Goal: Task Accomplishment & Management: Manage account settings

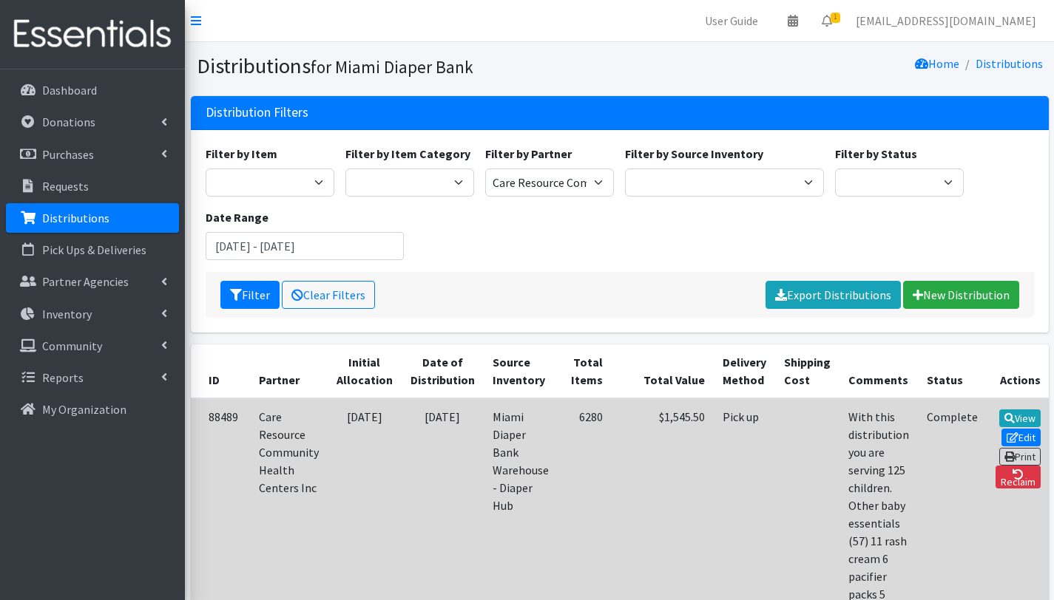
scroll to position [315, 0]
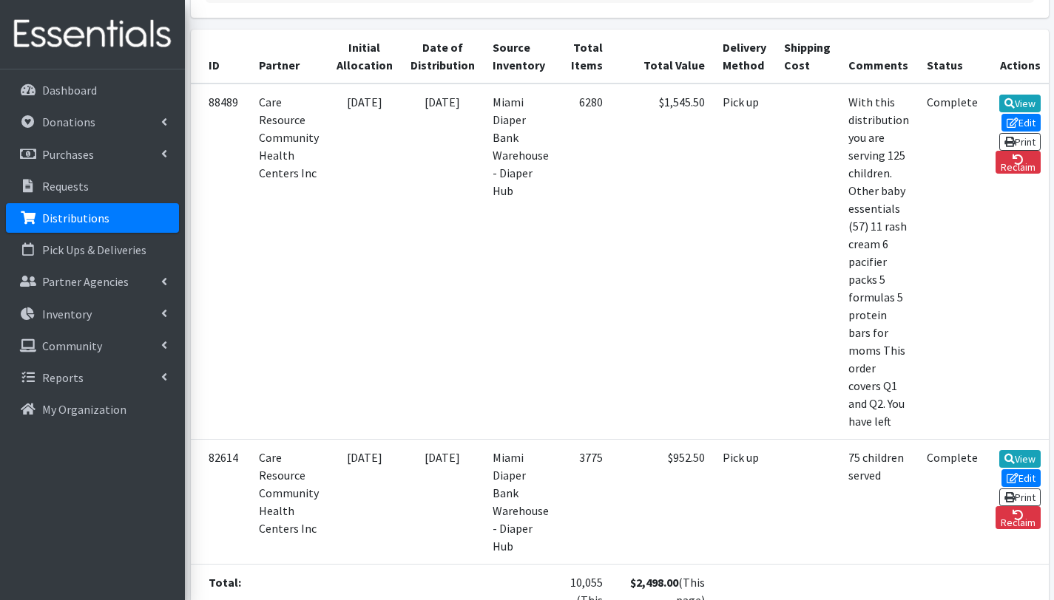
click at [87, 214] on p "Distributions" at bounding box center [75, 218] width 67 height 15
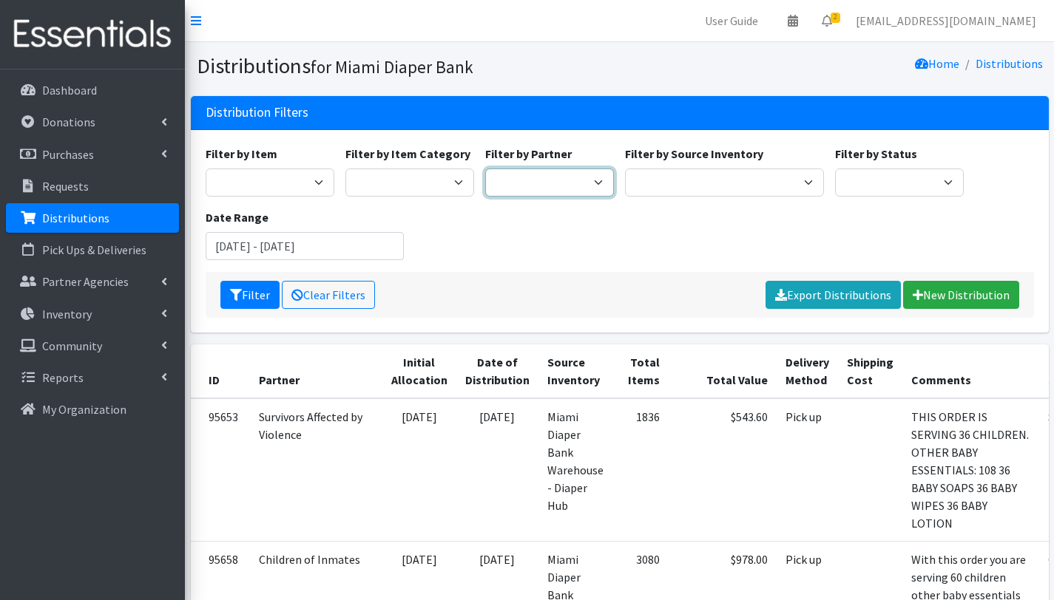
click at [541, 180] on select "A Safe Haven for Newborns Belafonte TACOLCY Center Boys Town South Florida Brid…" at bounding box center [549, 183] width 129 height 28
select select "2872"
click at [485, 169] on select "A Safe Haven for Newborns Belafonte TACOLCY Center Boys Town South Florida Brid…" at bounding box center [549, 183] width 129 height 28
click at [248, 291] on button "Filter" at bounding box center [249, 295] width 59 height 28
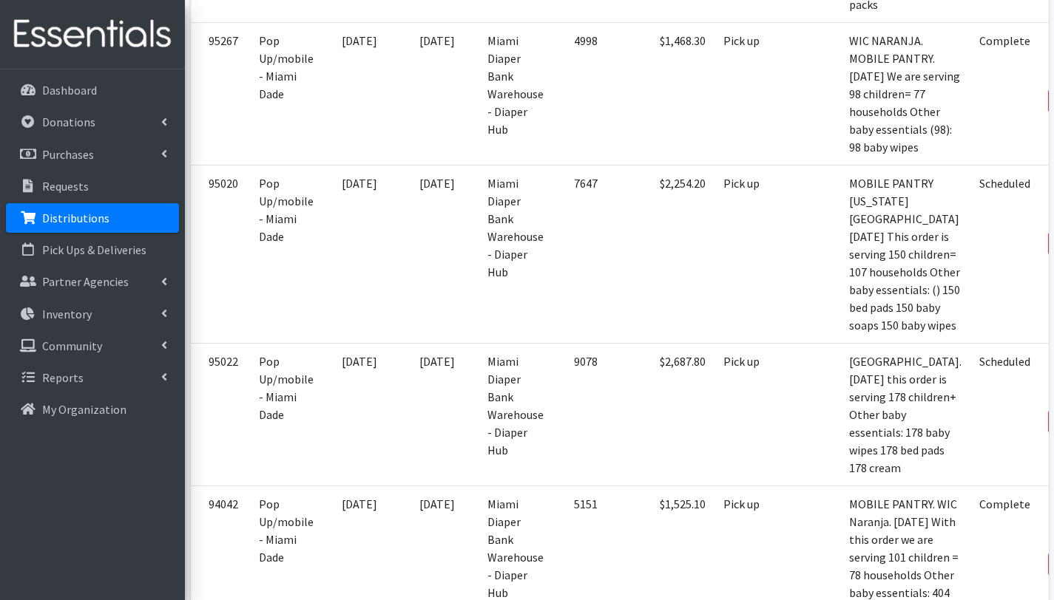
scroll to position [751, 0]
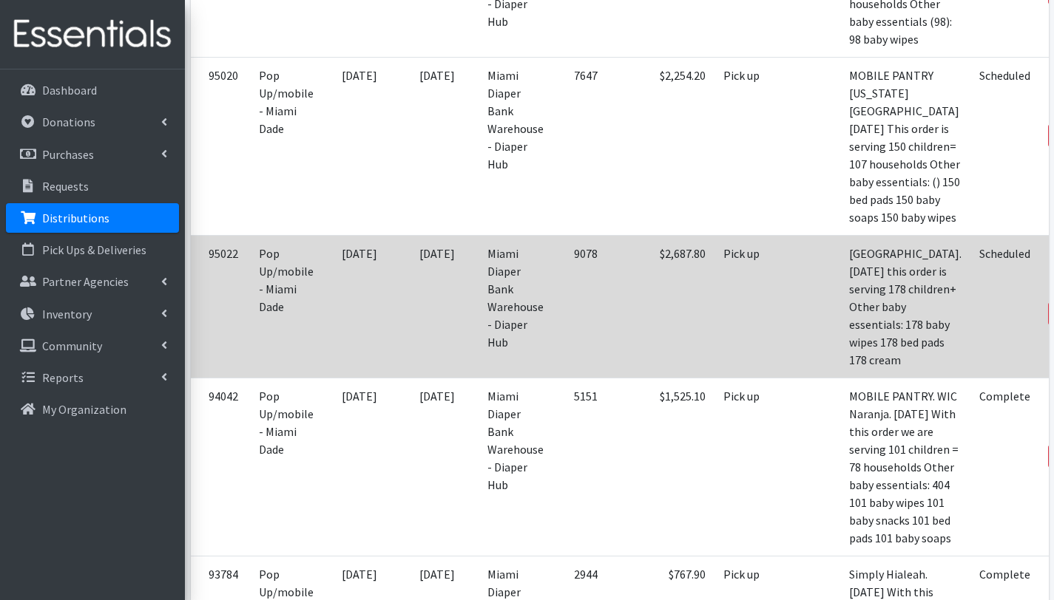
click at [1053, 283] on link "Edit" at bounding box center [1074, 274] width 40 height 18
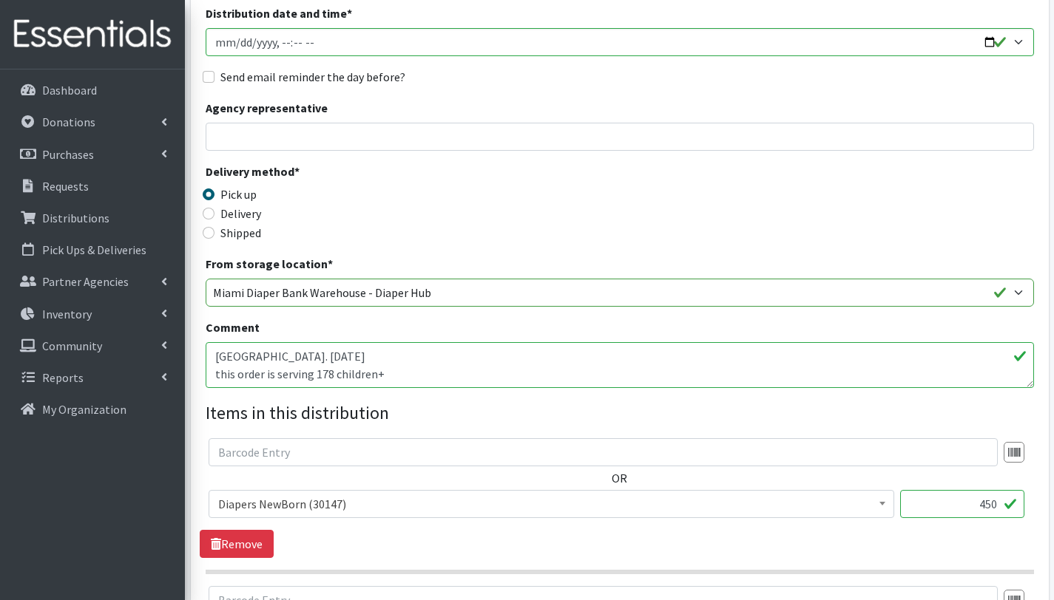
scroll to position [240, 0]
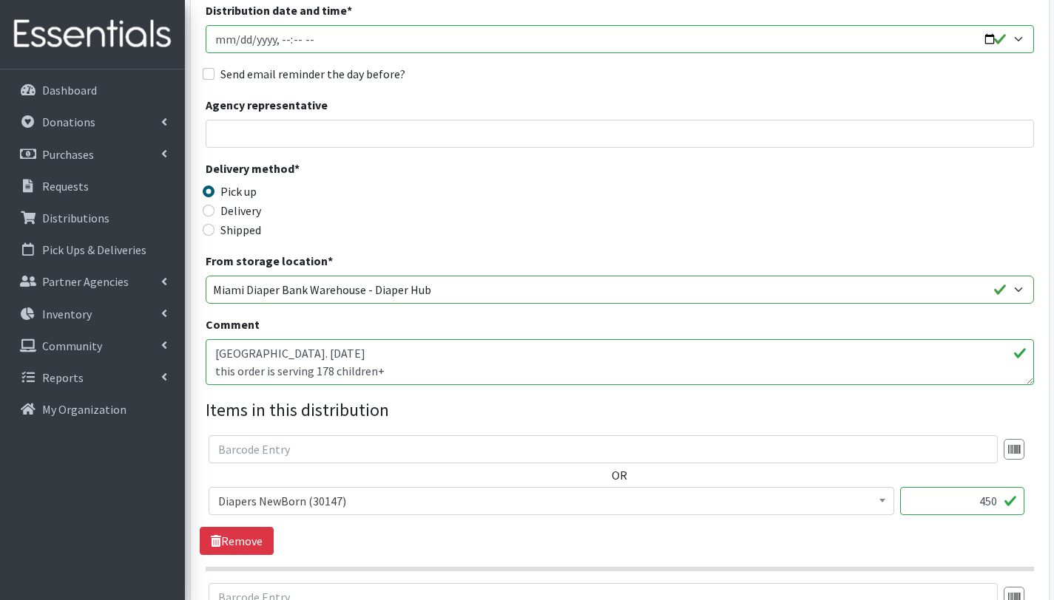
click at [219, 370] on textarea "[GEOGRAPHIC_DATA]. [DATE] this order is serving 178 children+ Other baby essent…" at bounding box center [620, 362] width 828 height 46
click at [333, 371] on textarea "North Miami Beach Library. 08/16/2025 this order is serving 178 children+ Other…" at bounding box center [620, 362] width 828 height 46
click at [322, 351] on textarea "North Miami Beach Library. 08/16/2025 this order is serving 178 children+ Other…" at bounding box center [620, 362] width 828 height 46
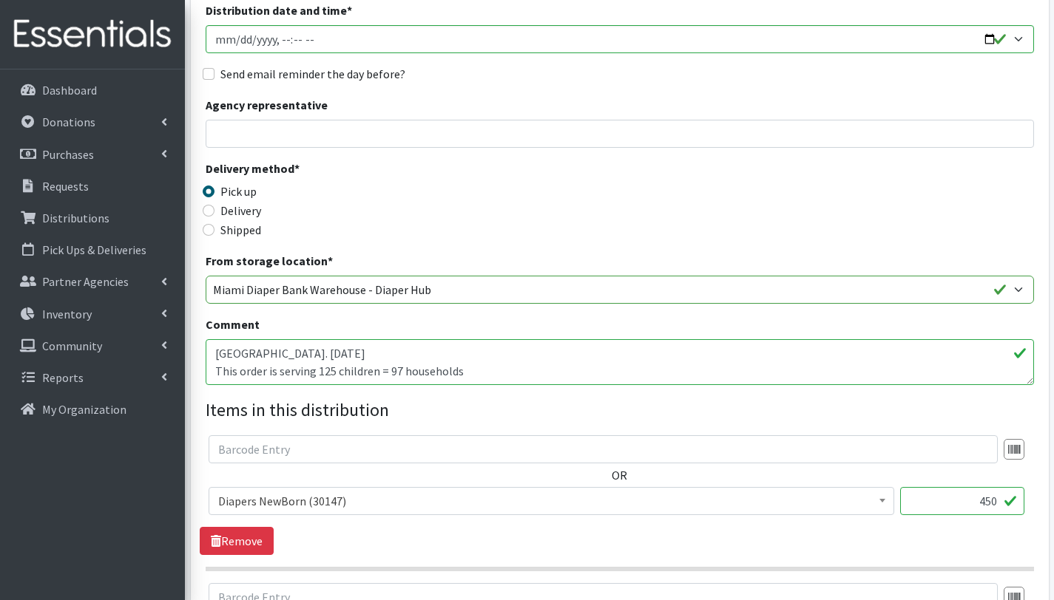
click at [478, 368] on textarea "North Miami Beach Library. 08/16/2025 this order is serving 178 children+ Other…" at bounding box center [620, 362] width 828 height 46
type textarea "[GEOGRAPHIC_DATA]. [DATE] This order is serving 125 children = 97 households 67…"
drag, startPoint x: 985, startPoint y: 501, endPoint x: 1002, endPoint y: 530, distance: 33.5
click at [986, 501] on input "450" at bounding box center [962, 501] width 124 height 28
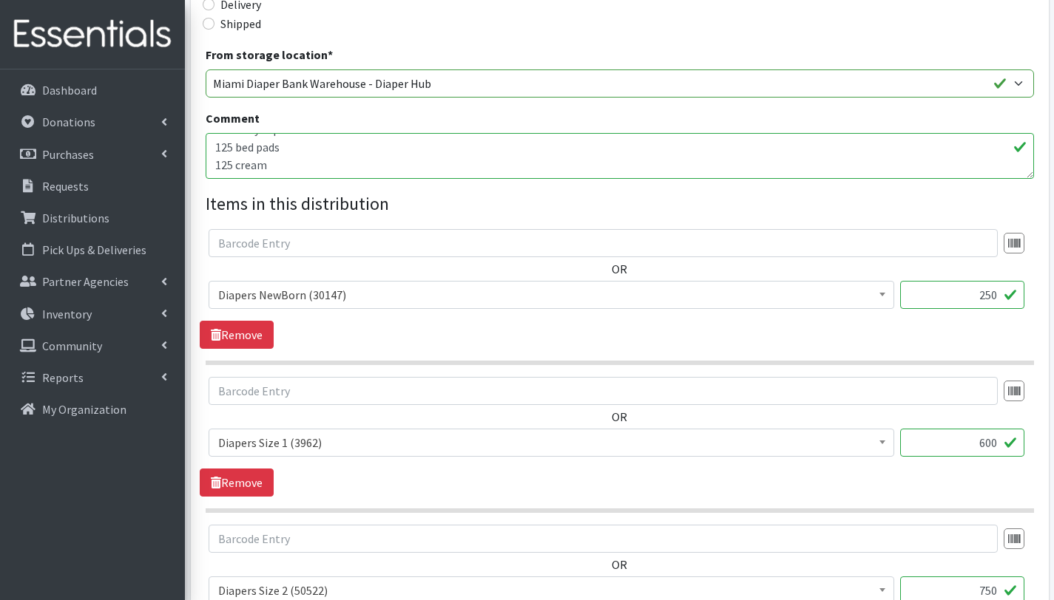
scroll to position [501, 0]
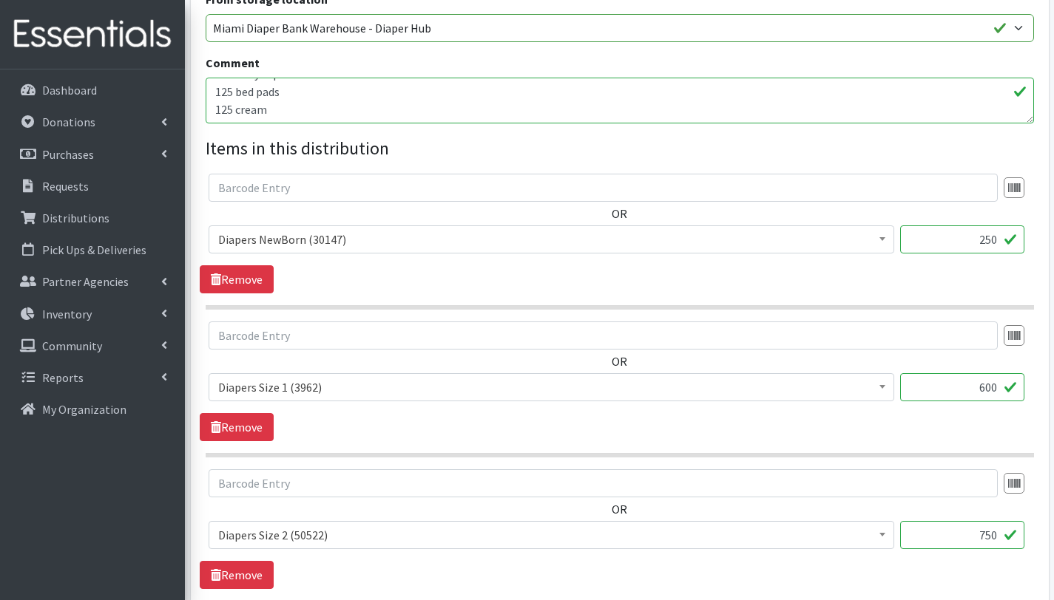
type input "250"
click at [989, 390] on input "600" at bounding box center [962, 387] width 124 height 28
type input "350"
click at [989, 537] on input "750" at bounding box center [962, 535] width 124 height 28
click at [992, 536] on input "450" at bounding box center [962, 535] width 124 height 28
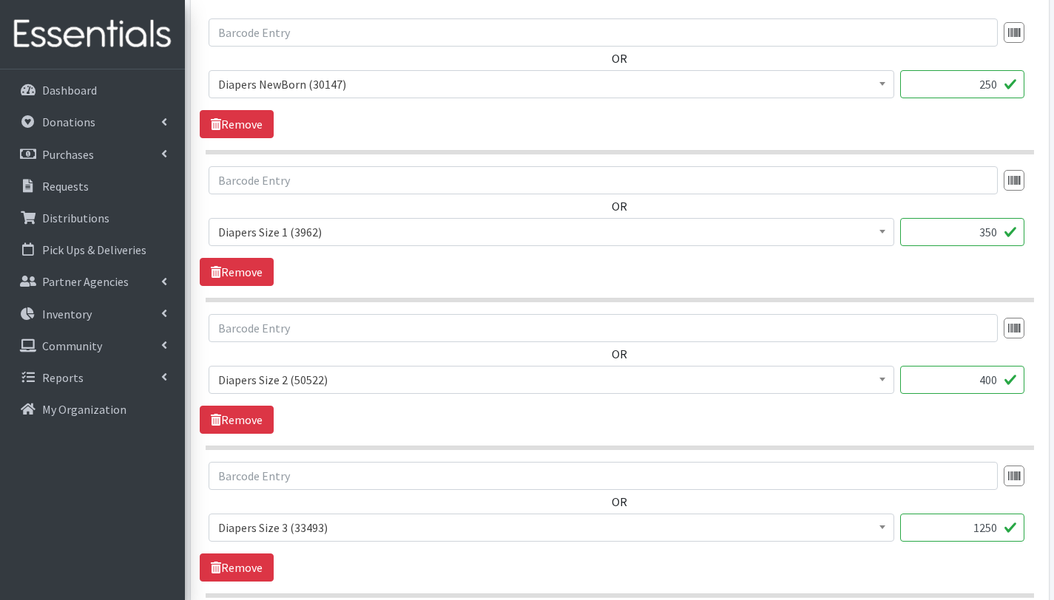
scroll to position [657, 0]
type input "400"
click at [991, 528] on input "1250" at bounding box center [962, 527] width 124 height 28
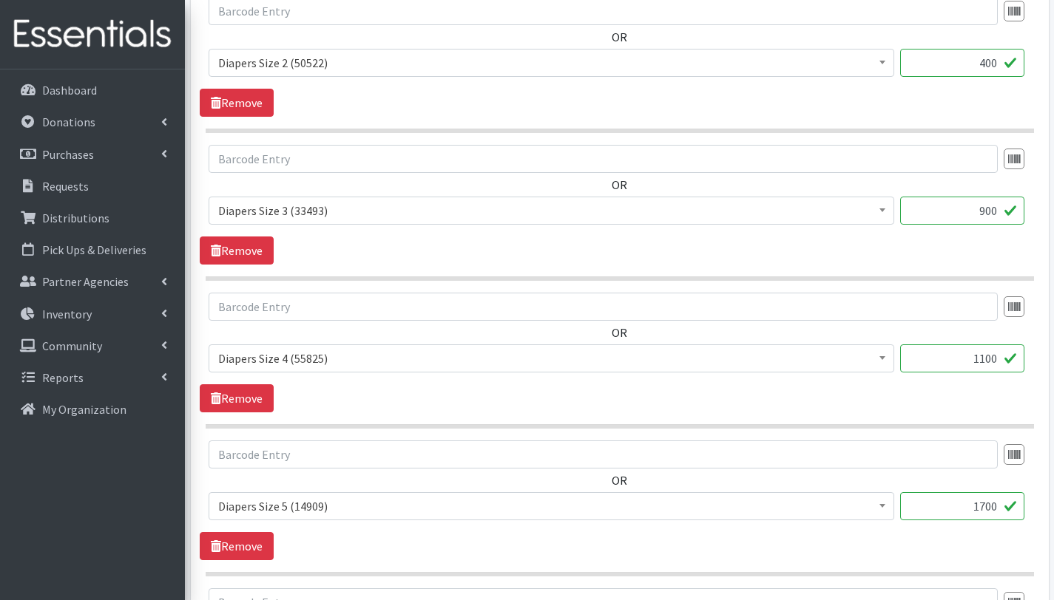
scroll to position [974, 0]
type input "900"
click at [989, 360] on input "1100" at bounding box center [962, 359] width 124 height 28
type input "850"
click at [992, 505] on input "1700" at bounding box center [962, 506] width 124 height 28
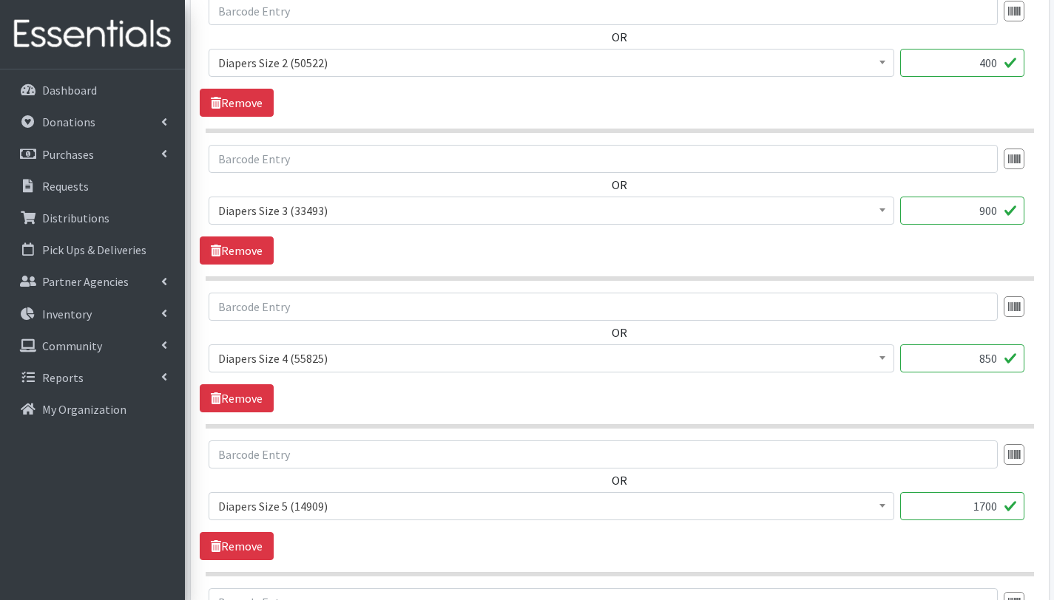
click at [998, 507] on input "1700" at bounding box center [962, 506] width 124 height 28
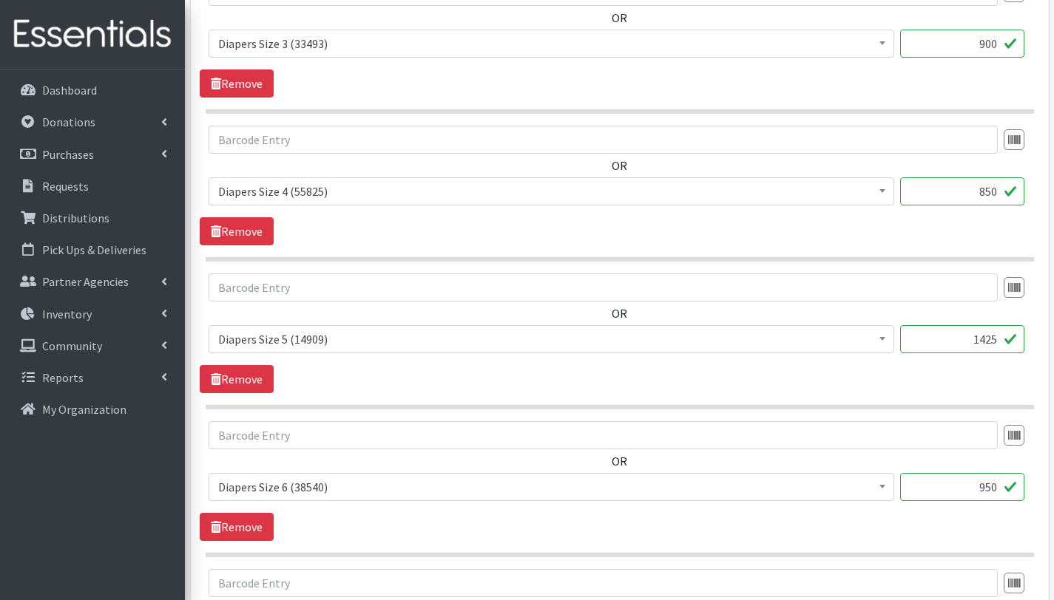
scroll to position [1141, 0]
type input "1425"
click at [997, 489] on input "950" at bounding box center [962, 487] width 124 height 28
type input "9"
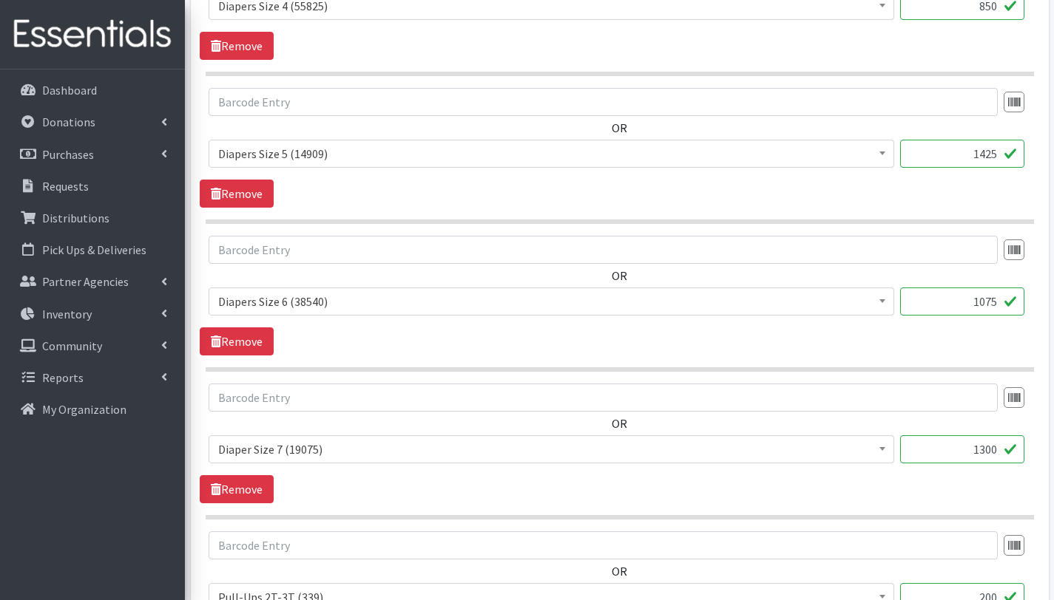
scroll to position [1327, 0]
type input "1075"
click at [997, 449] on input "1300" at bounding box center [962, 449] width 124 height 28
type input "1"
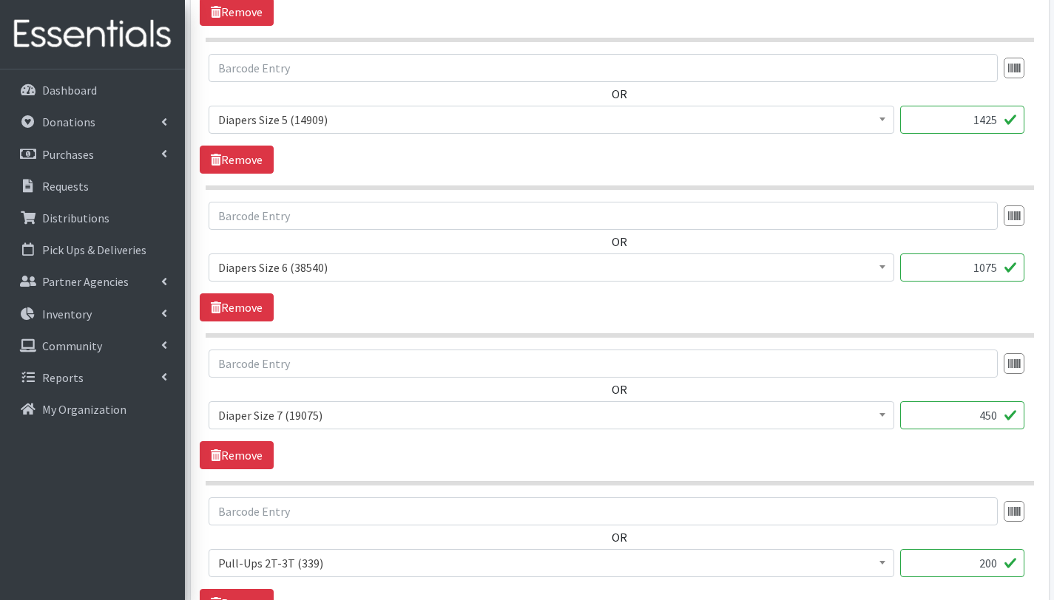
scroll to position [1445, 0]
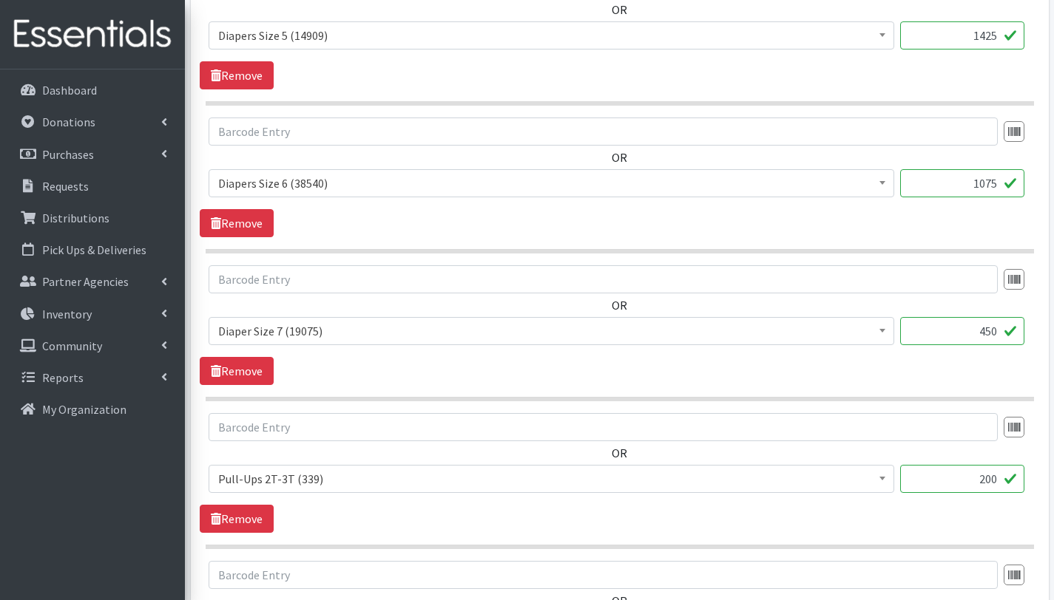
type input "450"
click at [995, 481] on input "200" at bounding box center [962, 479] width 124 height 28
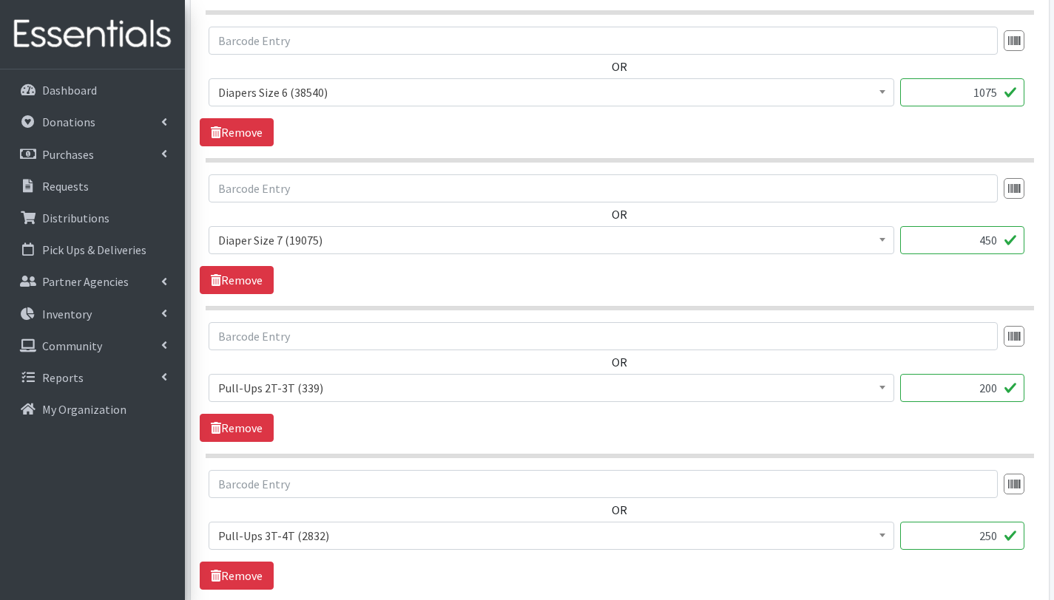
scroll to position [1537, 0]
click at [990, 536] on input "250" at bounding box center [962, 535] width 124 height 28
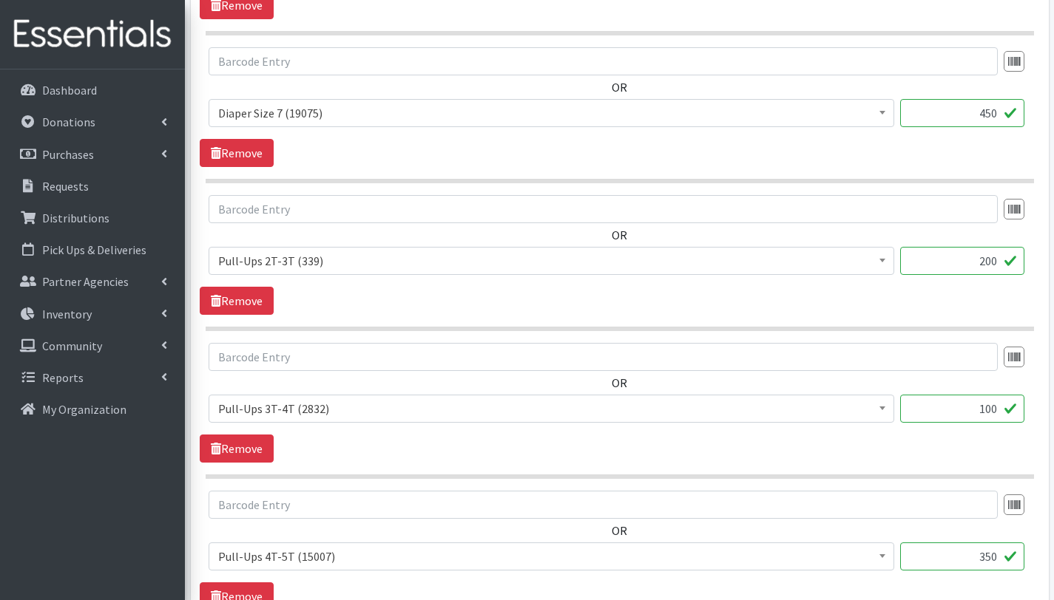
scroll to position [1678, 0]
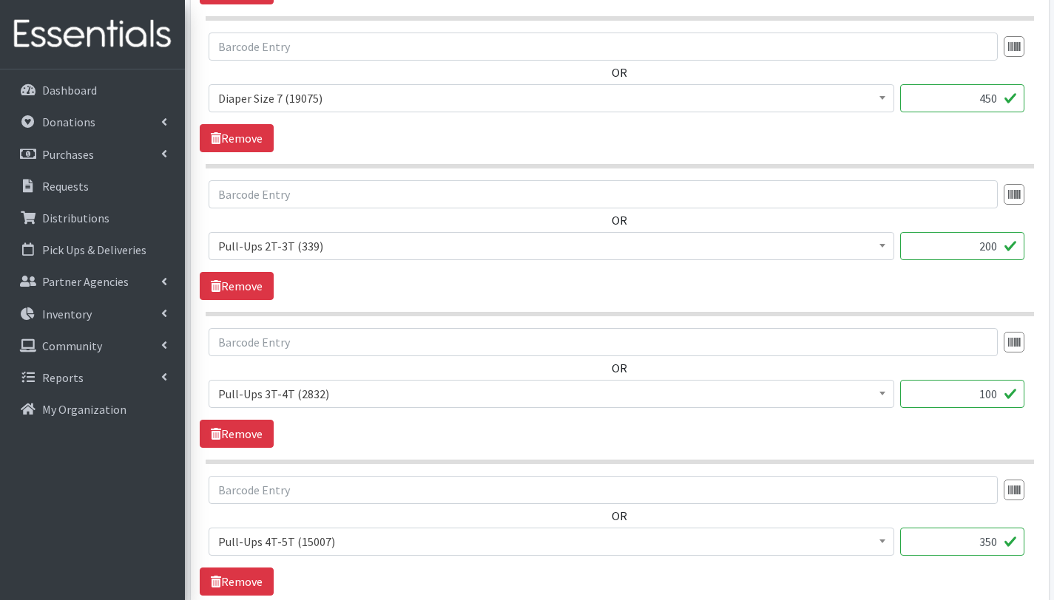
type input "100"
click at [992, 543] on input "350" at bounding box center [962, 542] width 124 height 28
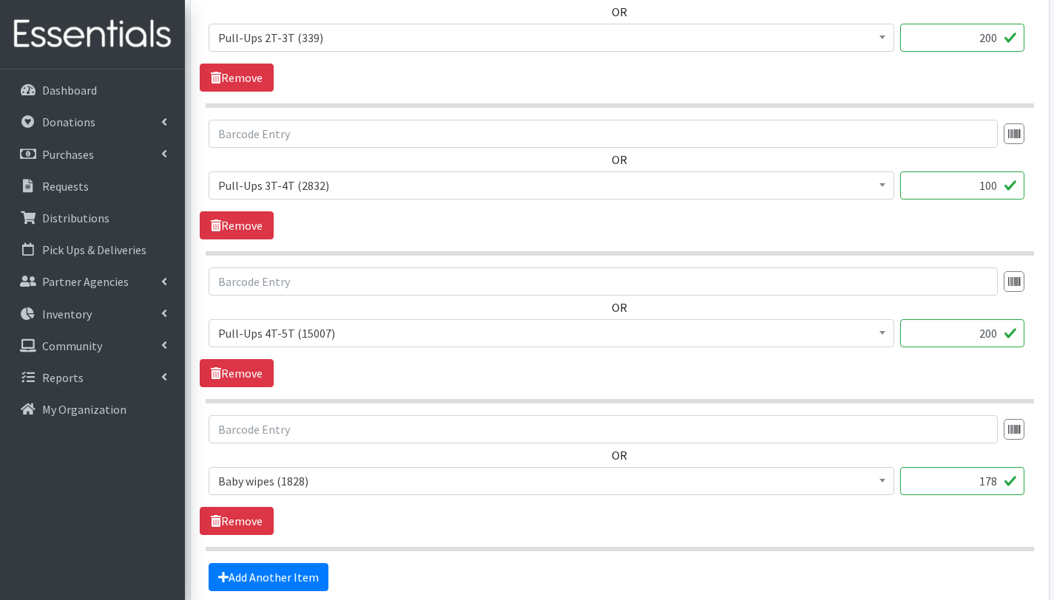
scroll to position [1890, 0]
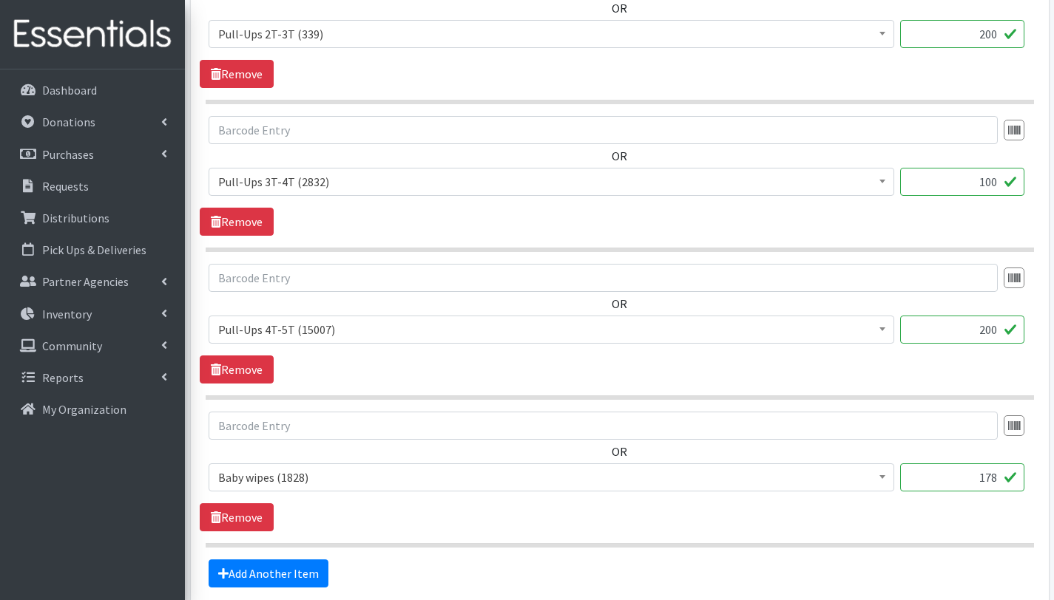
type input "200"
click at [995, 479] on input "178" at bounding box center [962, 478] width 124 height 28
type input "125"
click at [302, 572] on link "Add Another Item" at bounding box center [269, 574] width 120 height 28
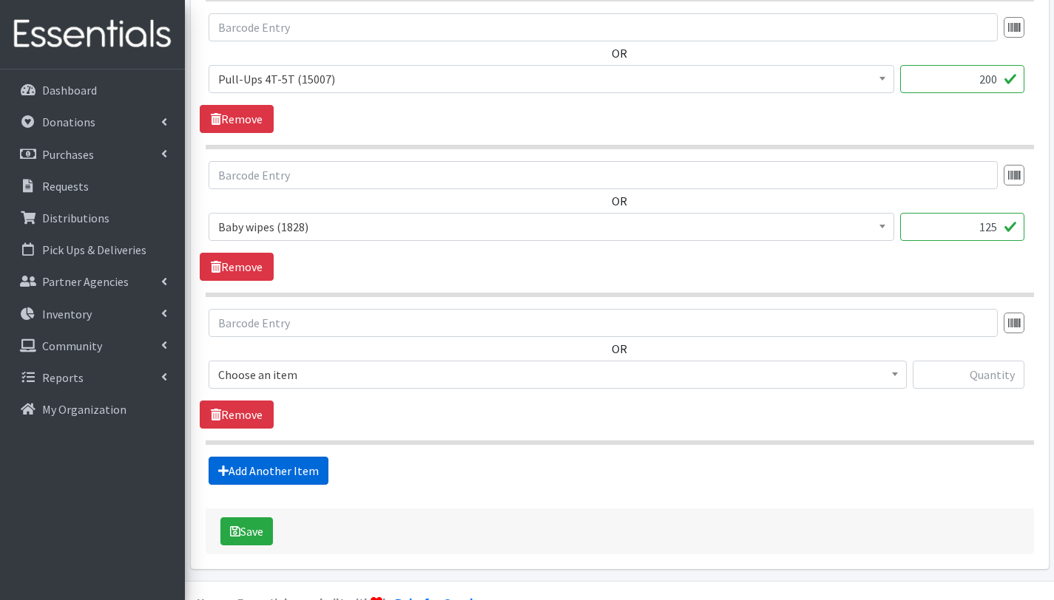
scroll to position [2176, 0]
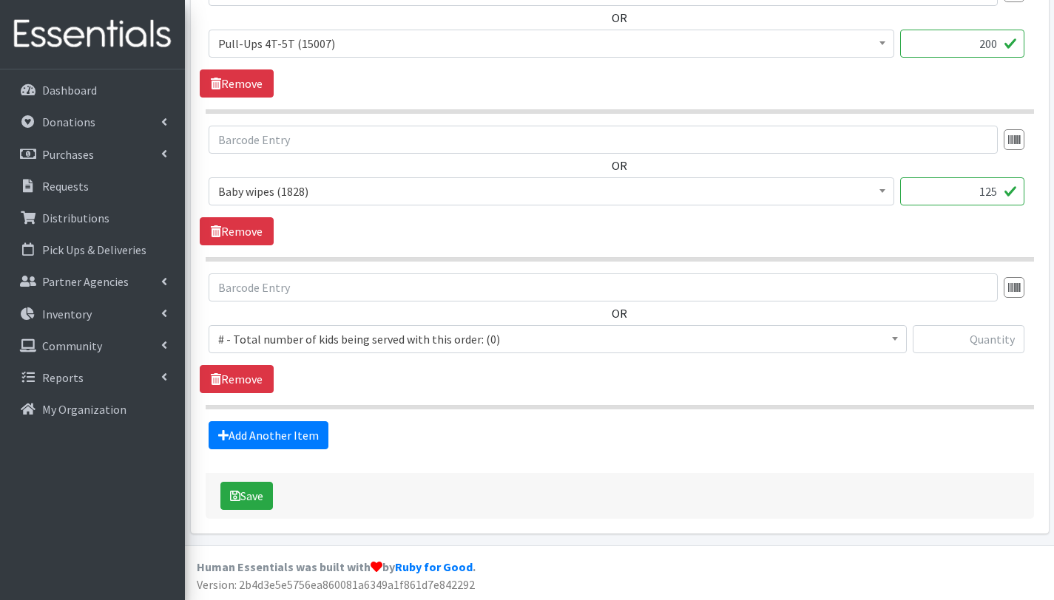
click at [309, 338] on span "# - Total number of kids being served with this order: (0)" at bounding box center [557, 339] width 679 height 21
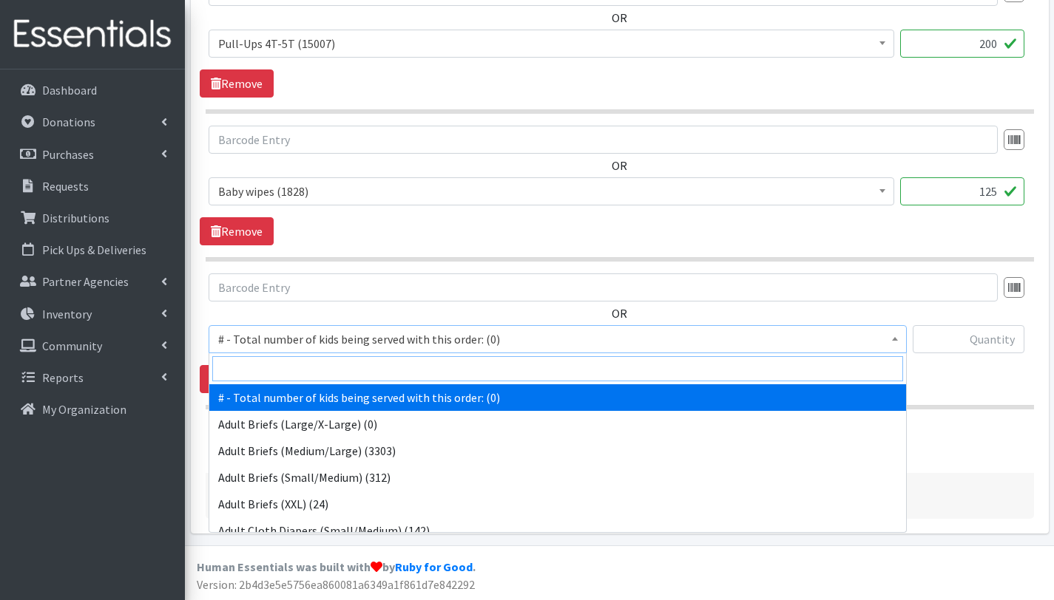
click at [316, 369] on input "search" at bounding box center [557, 368] width 691 height 25
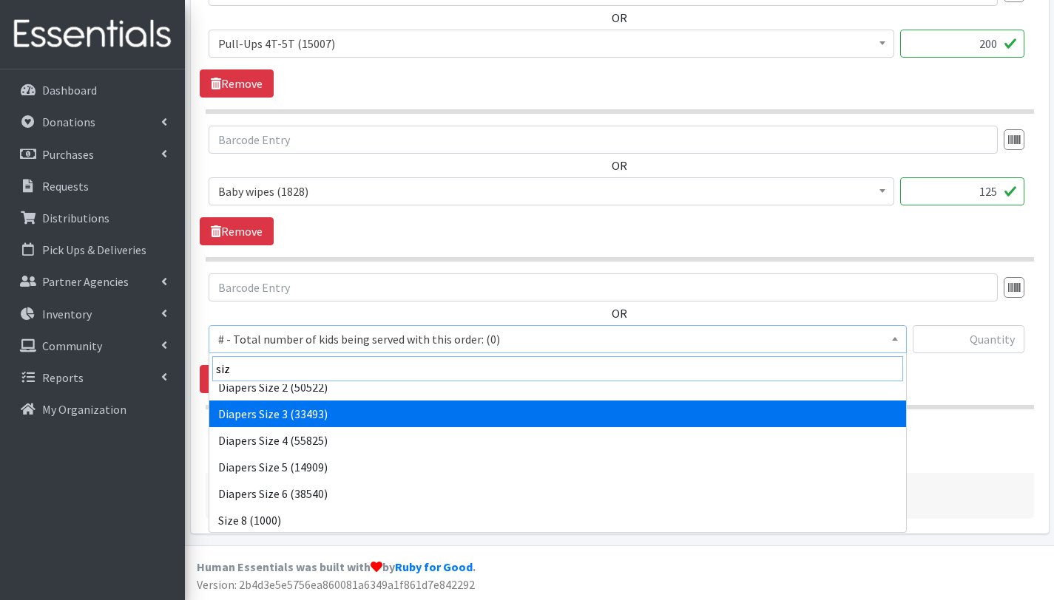
scroll to position [65, 0]
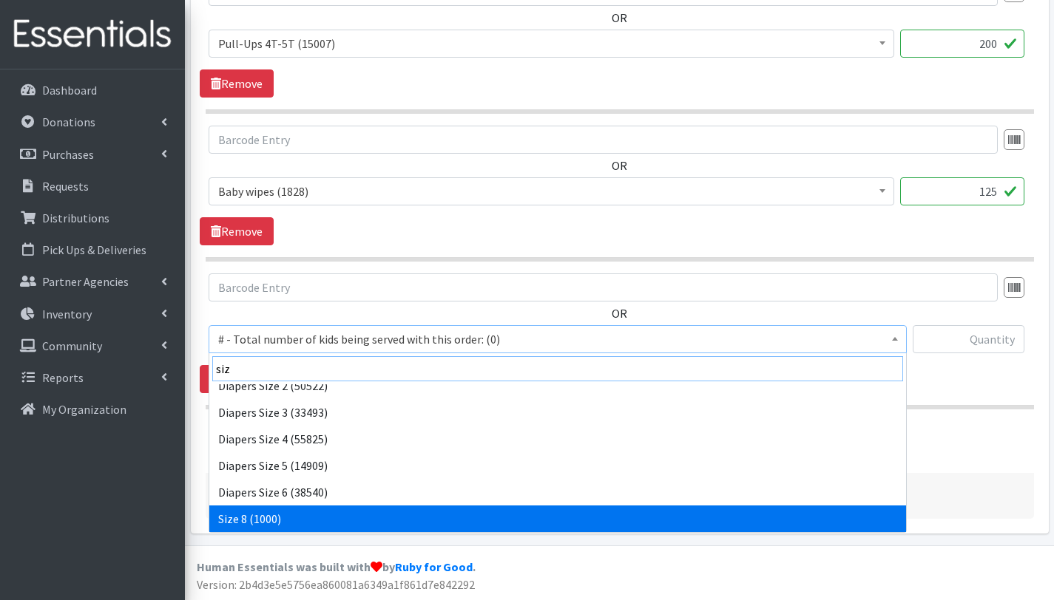
type input "siz"
select select "15229"
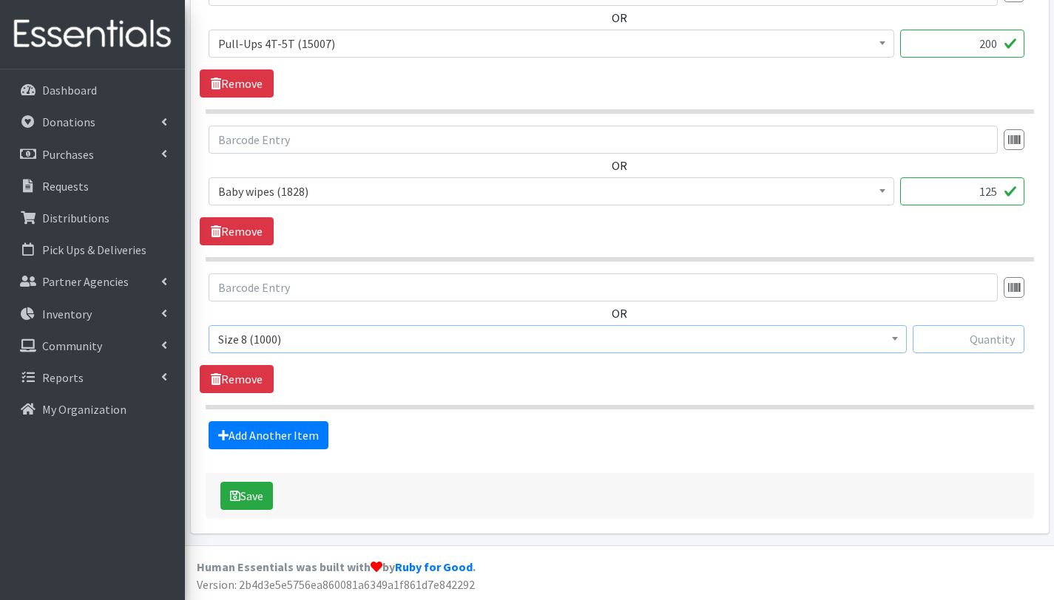
click at [944, 344] on input "text" at bounding box center [968, 339] width 112 height 28
type input "125"
click at [258, 497] on button "Save" at bounding box center [246, 496] width 52 height 28
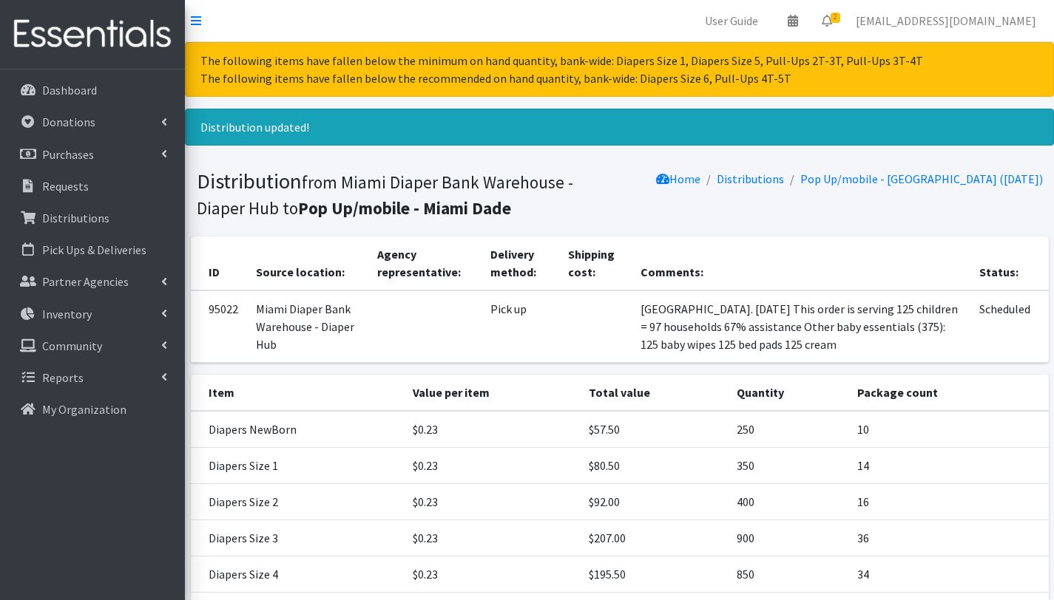
scroll to position [432, 0]
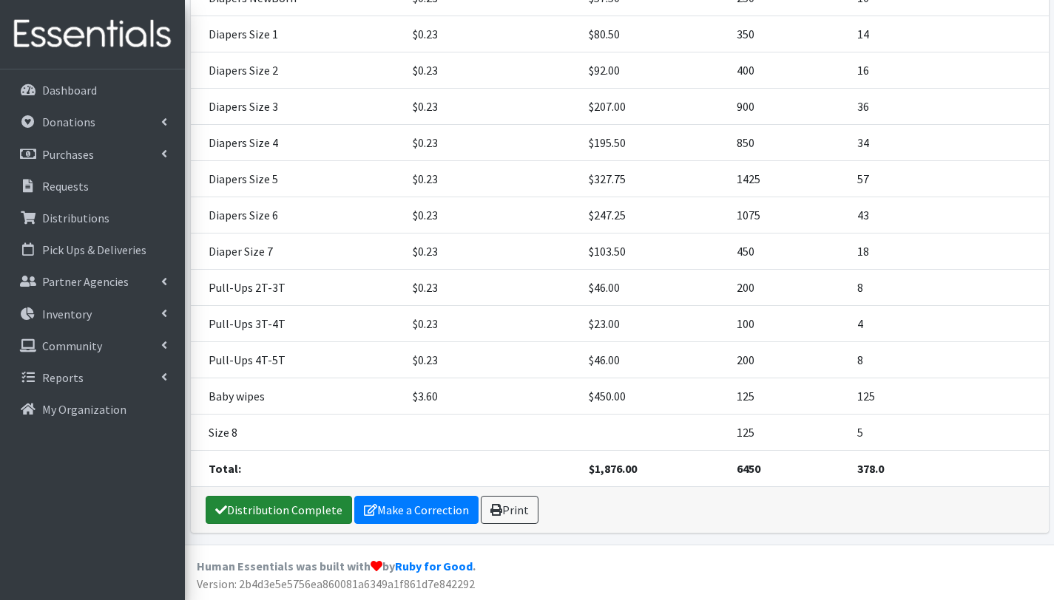
click at [291, 514] on link "Distribution Complete" at bounding box center [279, 510] width 146 height 28
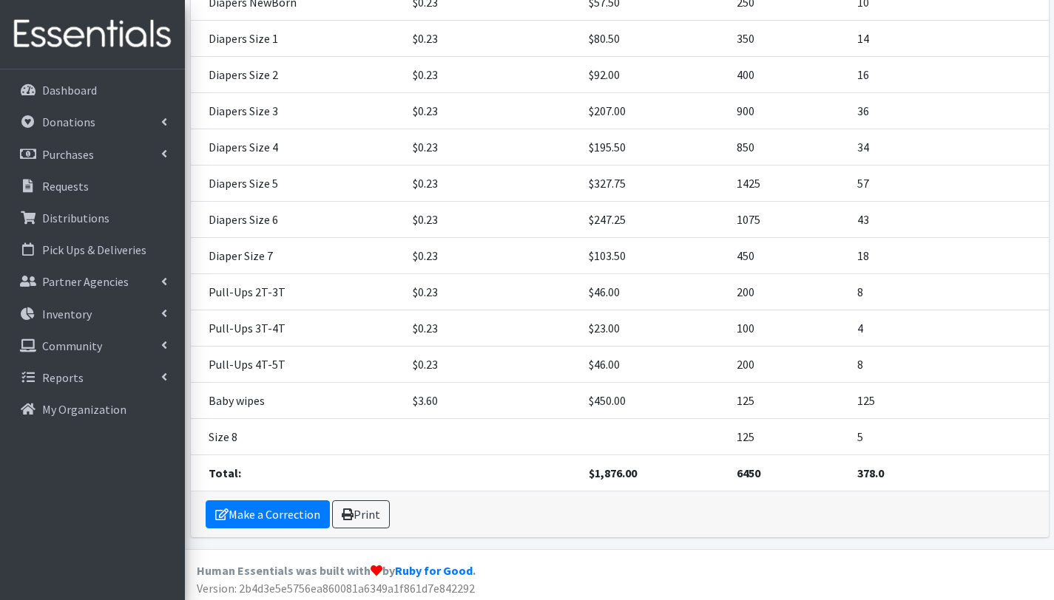
scroll to position [365, 0]
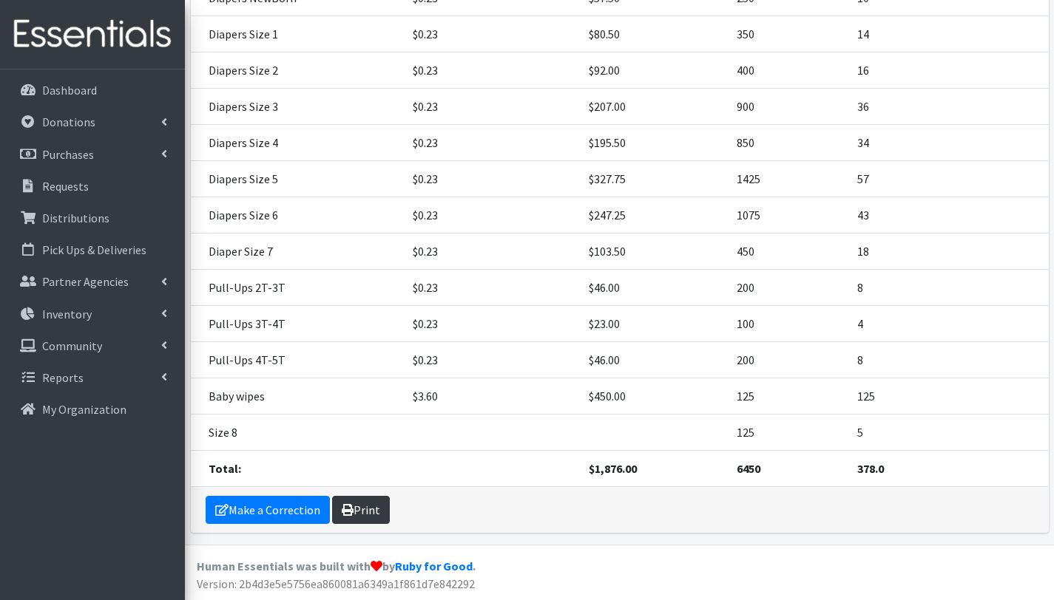
click at [366, 515] on link "Print" at bounding box center [361, 510] width 58 height 28
